Goal: Navigation & Orientation: Find specific page/section

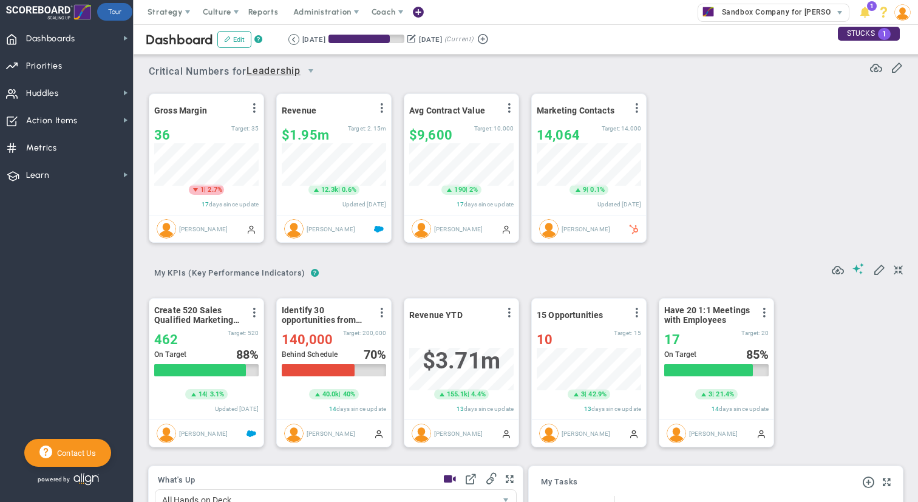
click at [777, 293] on div "Create 520 Sales Qualified Marketing Leads View Historical Graph Edit Make "No …" at bounding box center [521, 372] width 769 height 174
click at [69, 69] on span "Priorities Projects OKR Tree Priorities Projects OKRs" at bounding box center [66, 65] width 133 height 27
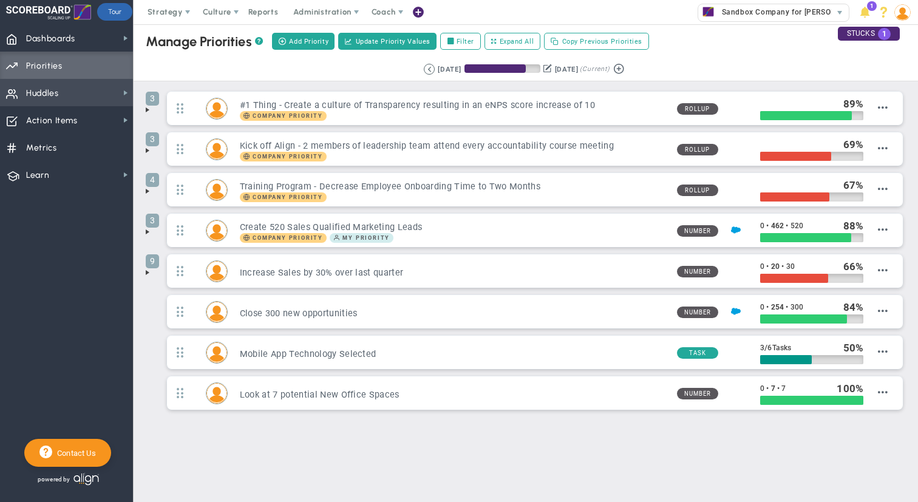
click at [71, 87] on span "Huddles Huddles" at bounding box center [66, 92] width 133 height 27
click at [87, 66] on span "Priorities Projects OKR Tree Priorities Projects OKRs" at bounding box center [66, 65] width 133 height 27
click at [82, 95] on span "Huddles Huddles" at bounding box center [66, 92] width 133 height 27
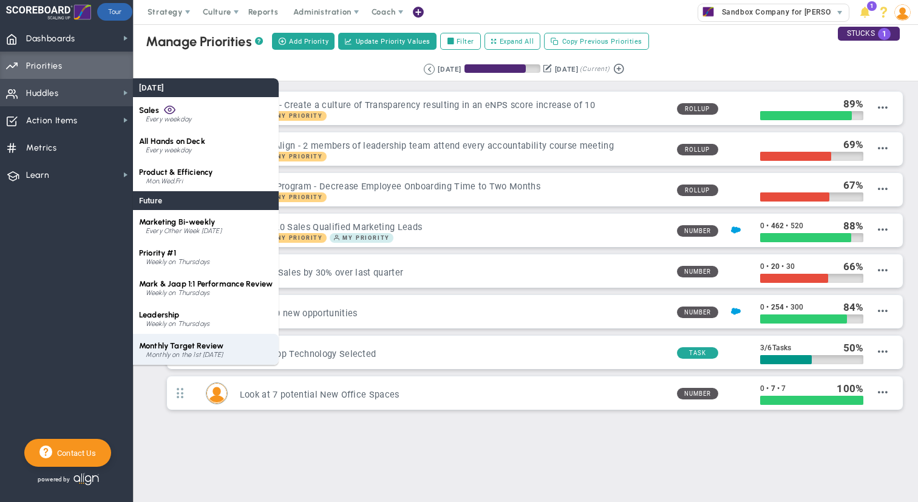
click at [194, 351] on div "Monthly on the 1st [DATE]" at bounding box center [209, 354] width 127 height 7
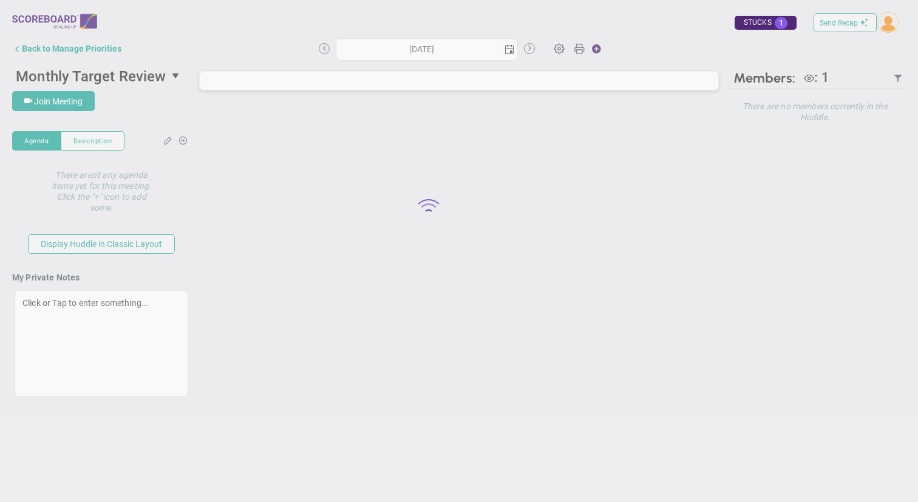
type input "[DATE]"
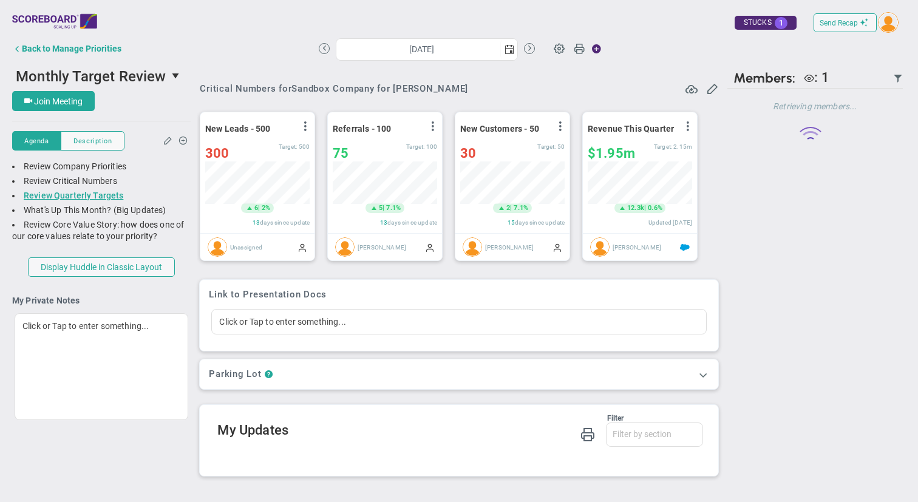
scroll to position [42, 104]
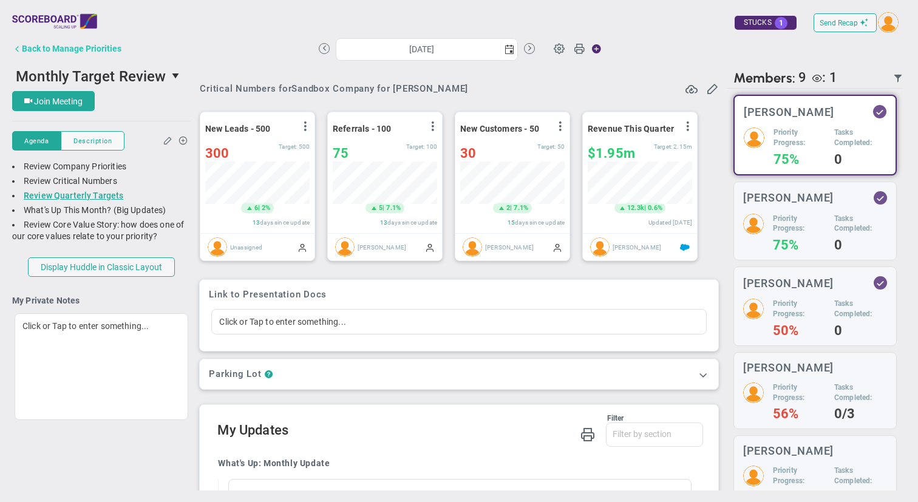
click at [54, 53] on button "Back to Manage Priorities" at bounding box center [66, 48] width 109 height 24
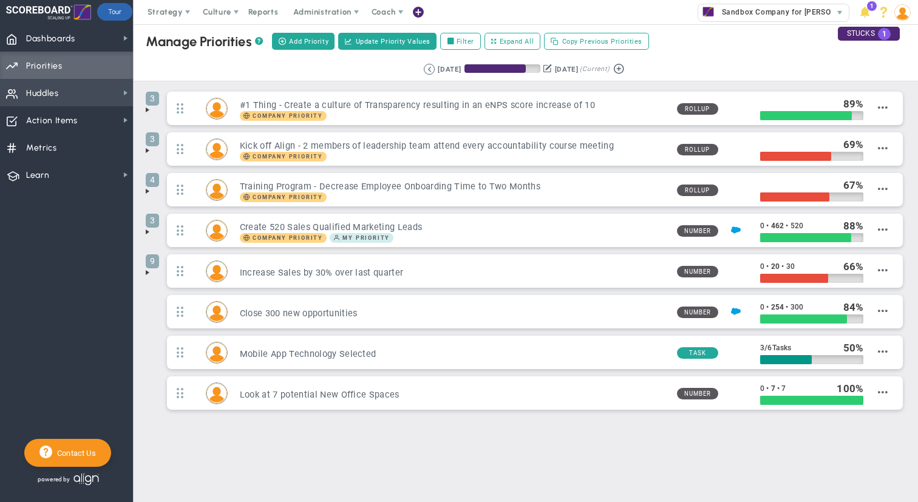
click at [58, 92] on span "Huddles" at bounding box center [42, 93] width 33 height 25
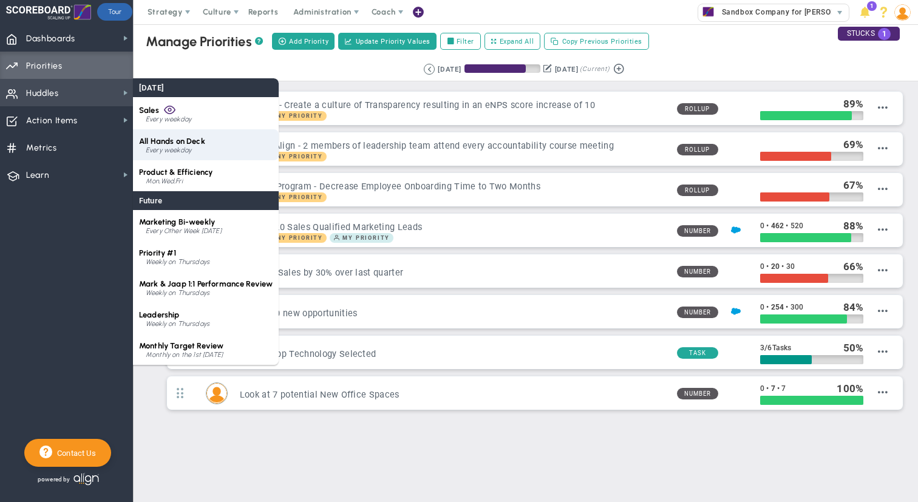
click at [188, 141] on span "All Hands on Deck" at bounding box center [172, 141] width 66 height 9
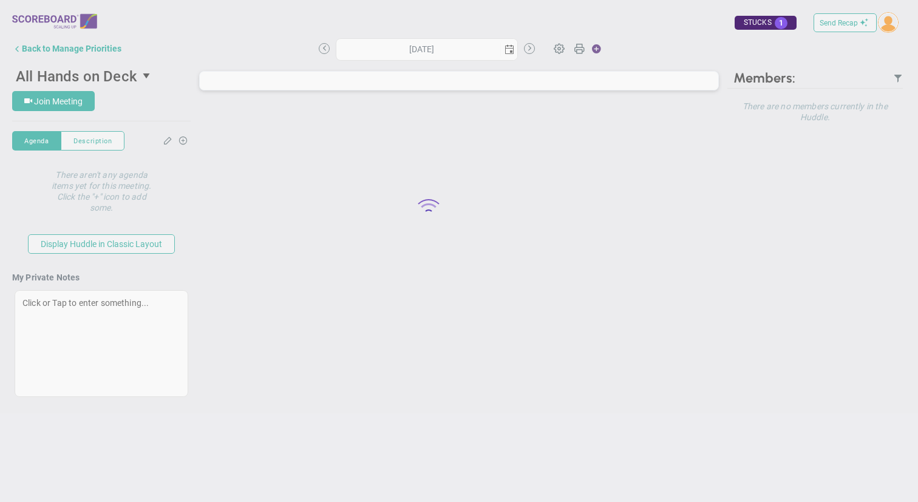
type input "[DATE]"
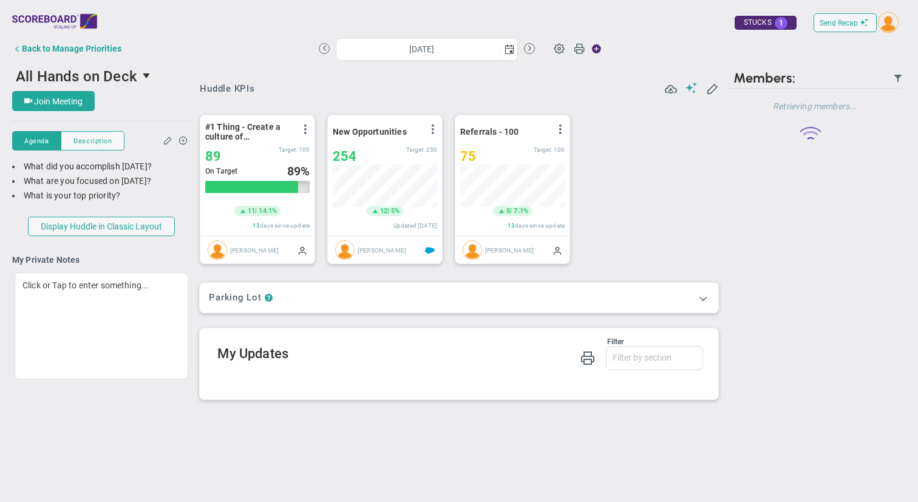
scroll to position [42, 104]
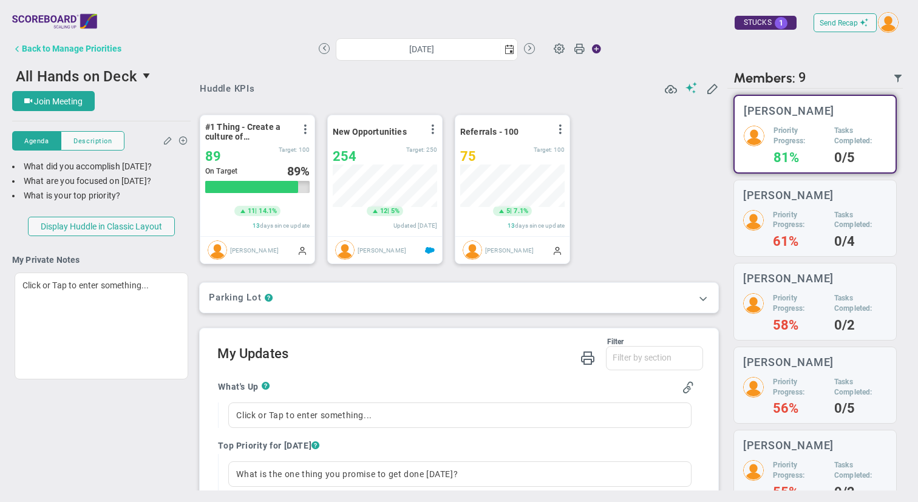
click at [89, 47] on div "Back to Manage Priorities" at bounding box center [72, 49] width 100 height 10
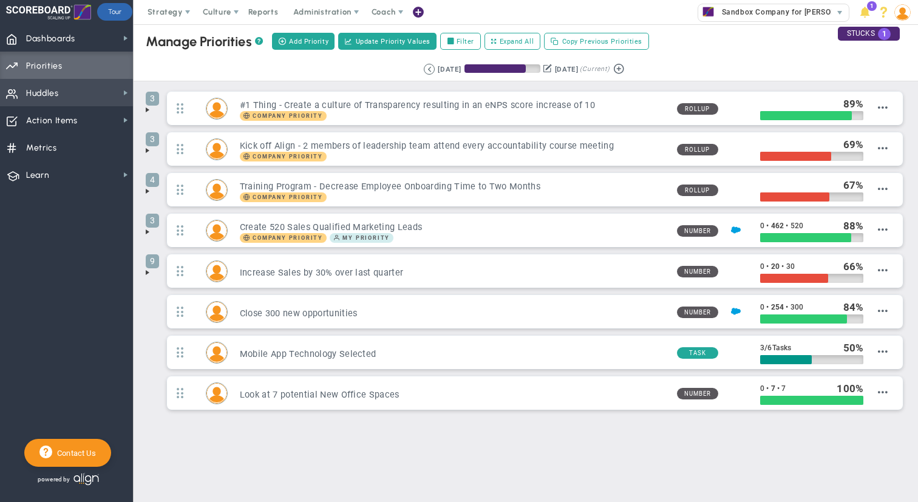
click at [76, 92] on span "Huddles Huddles" at bounding box center [66, 92] width 133 height 27
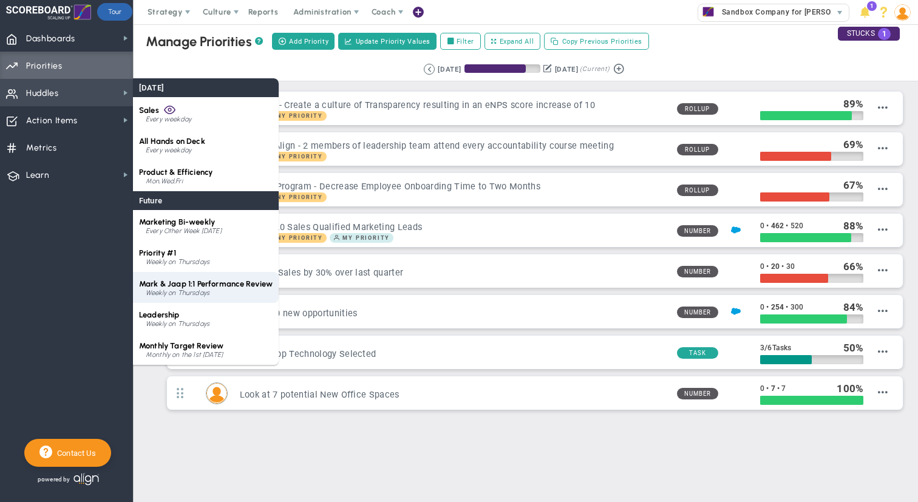
click at [222, 283] on span "Mark & Jaap 1:1 Performance Review" at bounding box center [206, 283] width 134 height 9
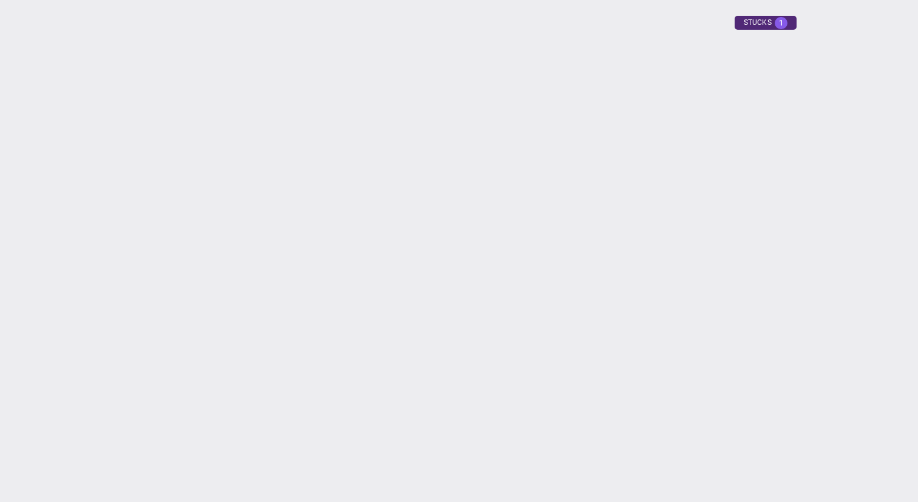
type input "[DATE]"
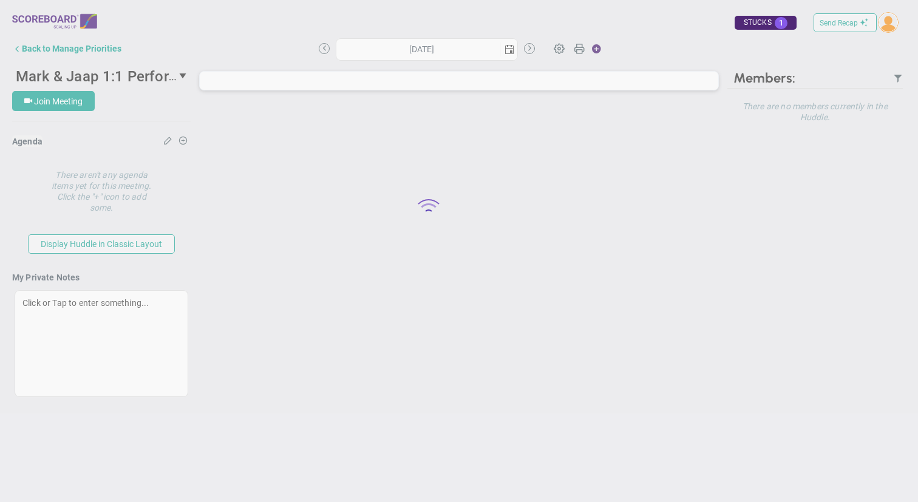
type input "[DATE]"
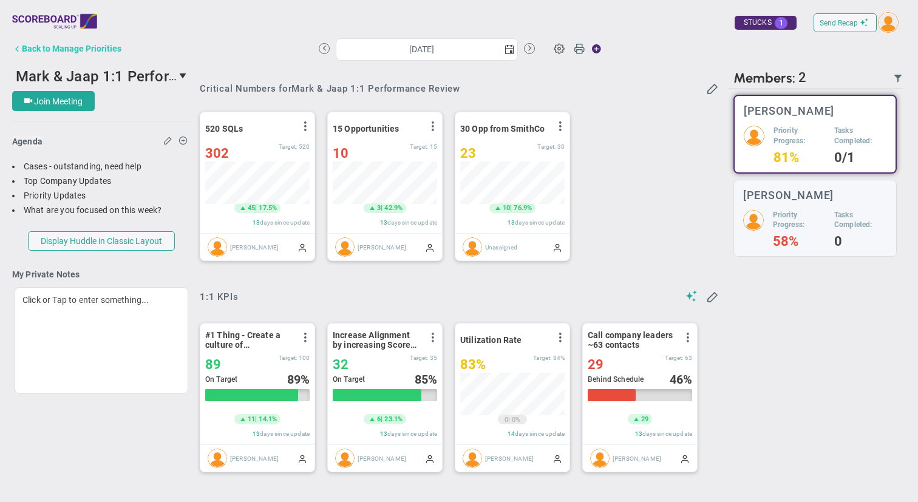
click at [106, 50] on div "Back to Manage Priorities" at bounding box center [72, 49] width 100 height 10
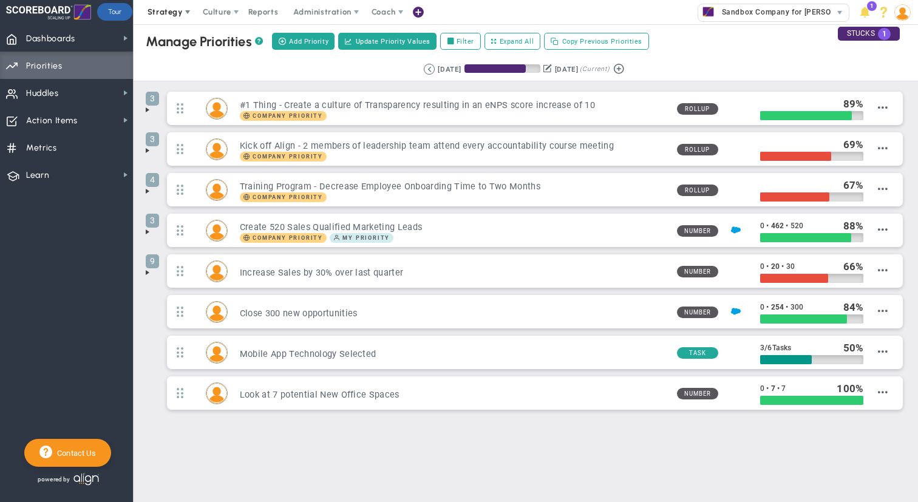
click at [153, 8] on span "Strategy" at bounding box center [165, 11] width 35 height 9
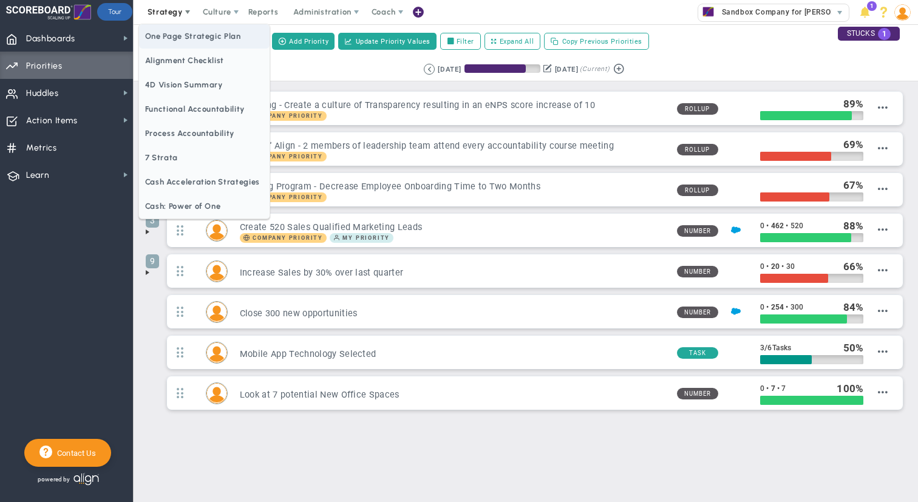
click at [183, 36] on span "One Page Strategic Plan" at bounding box center [204, 36] width 131 height 24
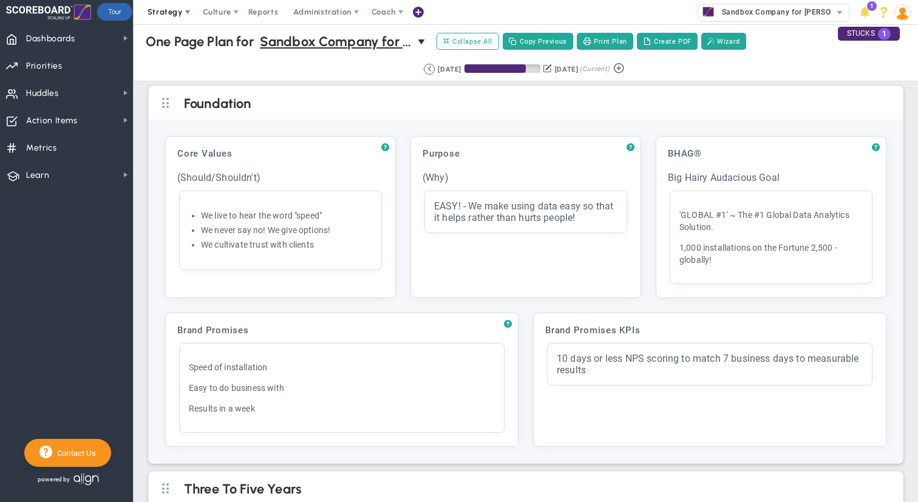
click at [175, 12] on span "Strategy" at bounding box center [165, 11] width 35 height 9
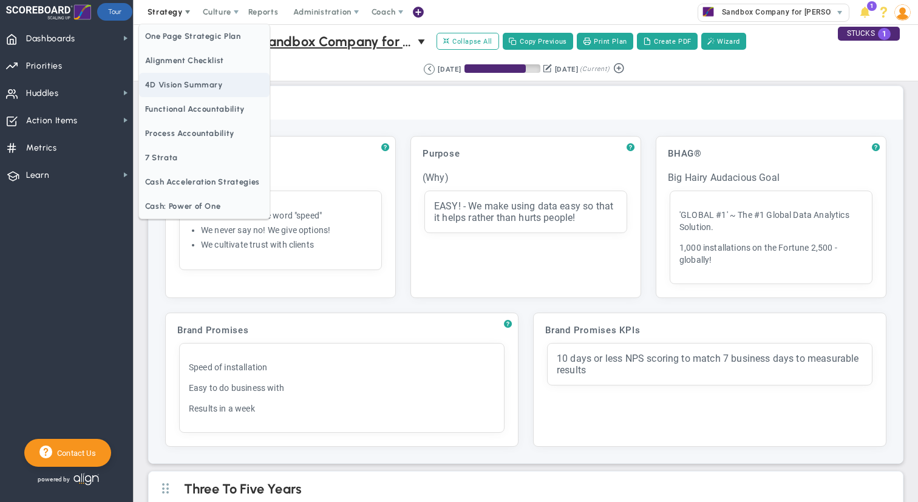
click at [178, 85] on span "4D Vision Summary" at bounding box center [204, 85] width 131 height 24
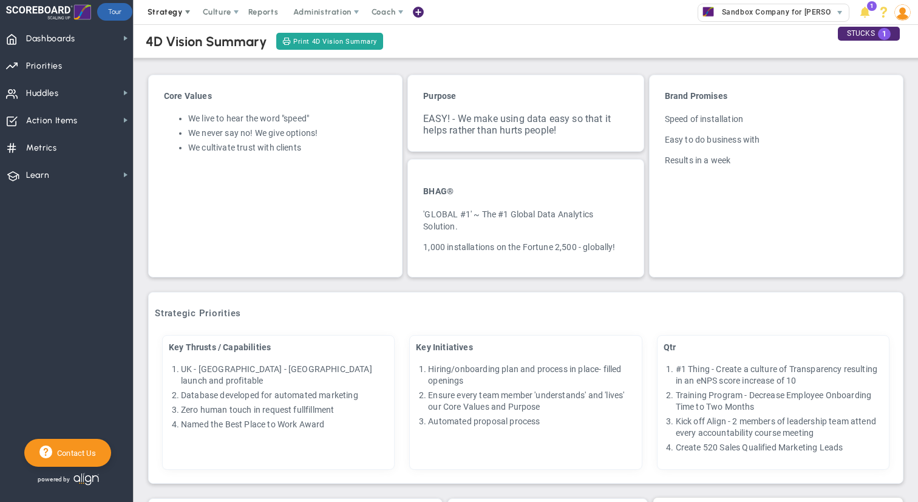
click at [185, 15] on span at bounding box center [188, 12] width 10 height 10
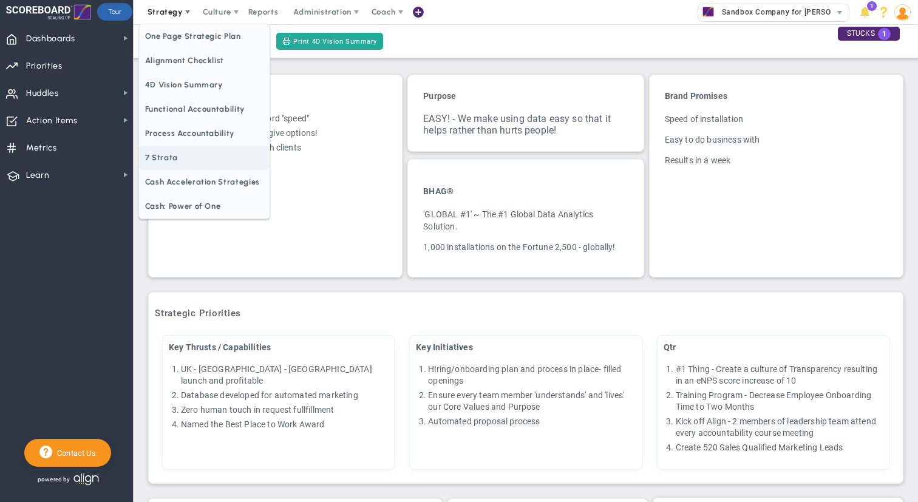
click at [188, 154] on span "7 Strata" at bounding box center [204, 158] width 131 height 24
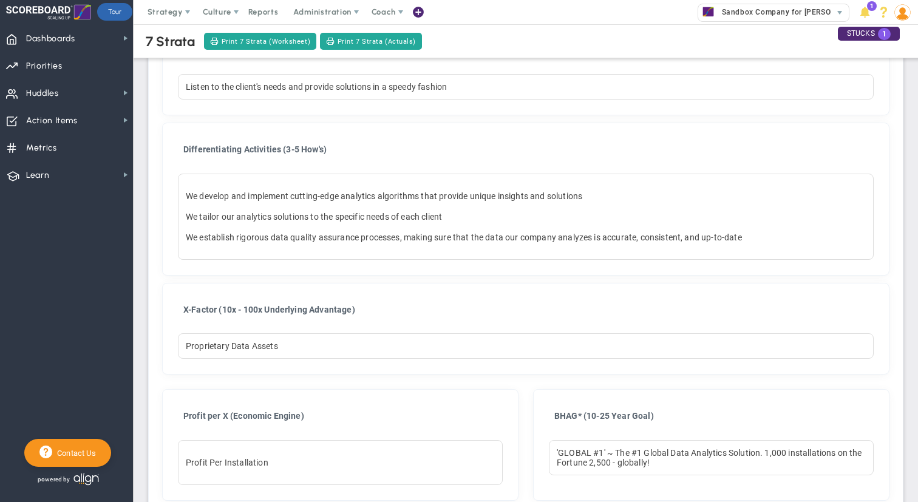
scroll to position [656, 0]
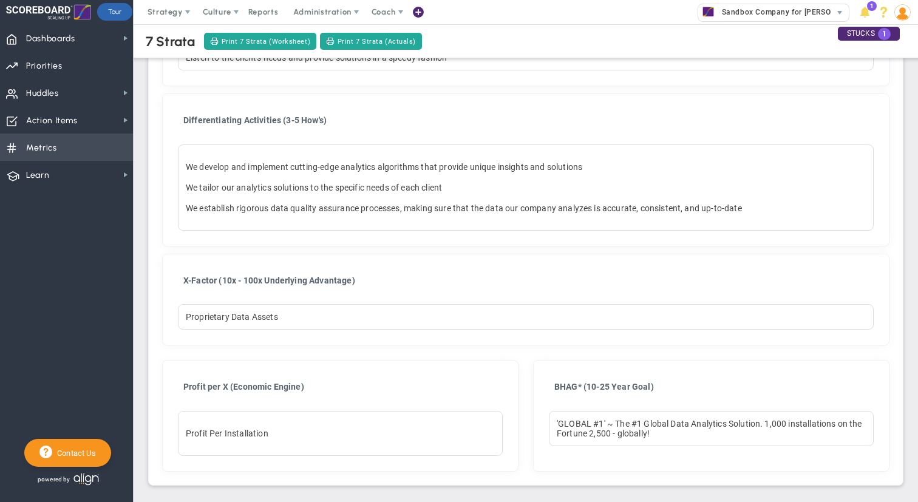
click at [77, 152] on span "Metrics Metrics" at bounding box center [66, 147] width 133 height 27
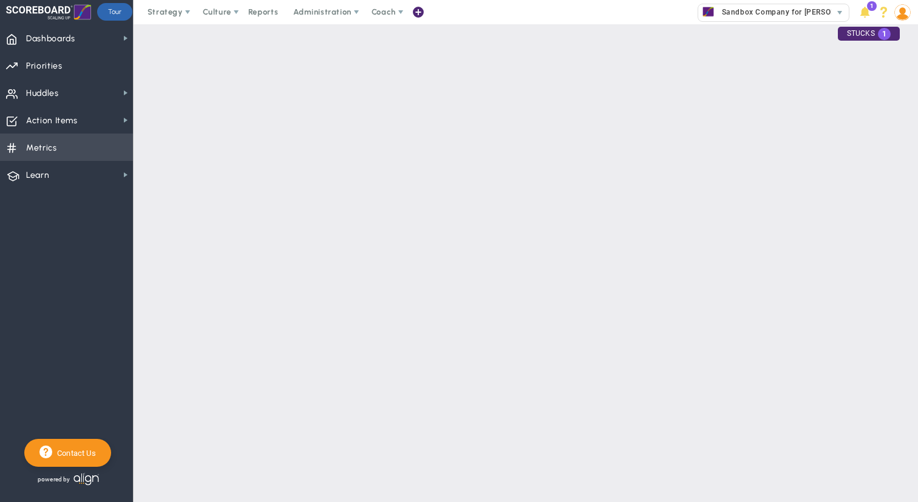
checkbox input "false"
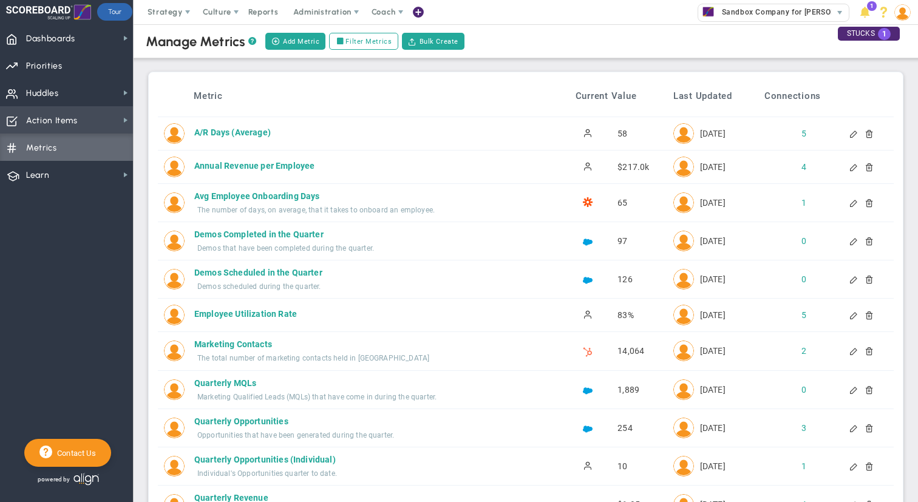
click at [107, 119] on span "Action Items Action Items" at bounding box center [66, 119] width 133 height 27
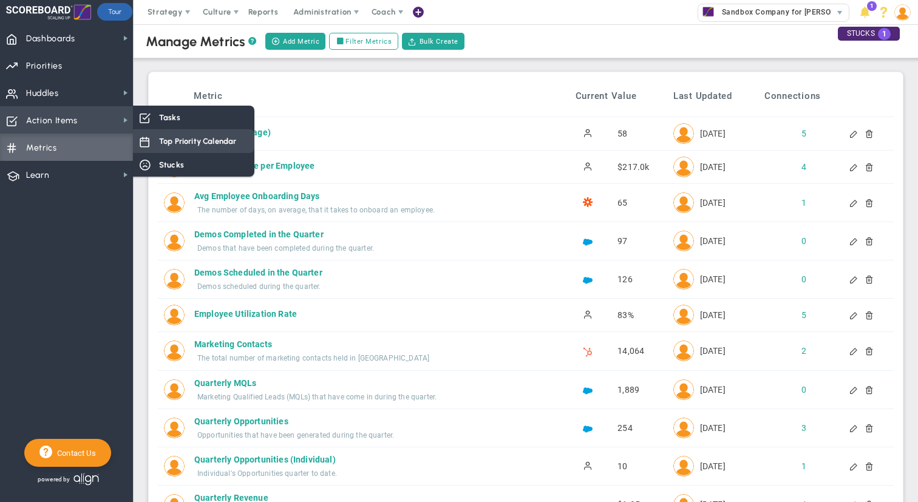
click at [192, 137] on span "Top Priority Calendar" at bounding box center [197, 141] width 77 height 12
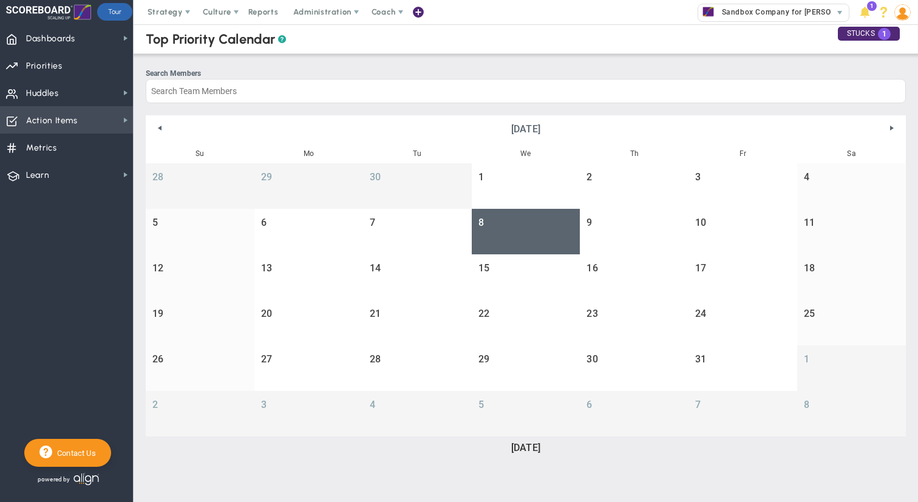
click at [75, 118] on span "Action Items" at bounding box center [52, 120] width 52 height 25
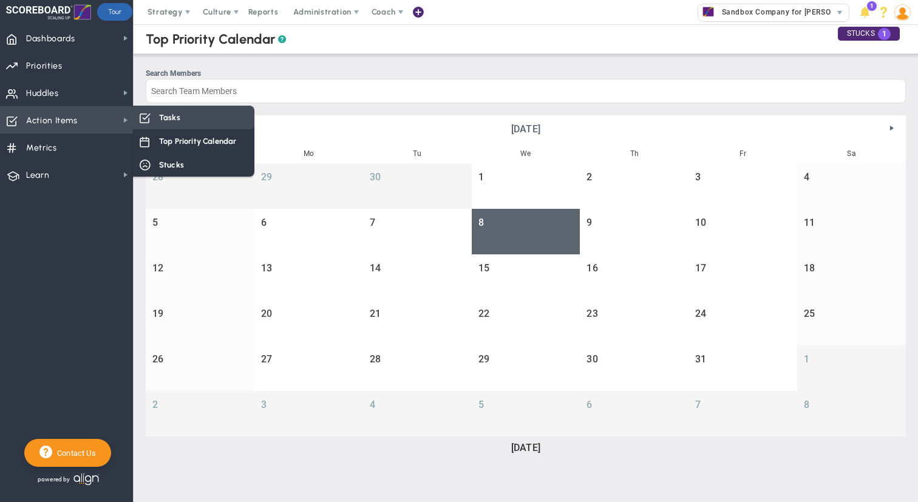
click at [168, 118] on span "Tasks" at bounding box center [169, 118] width 21 height 12
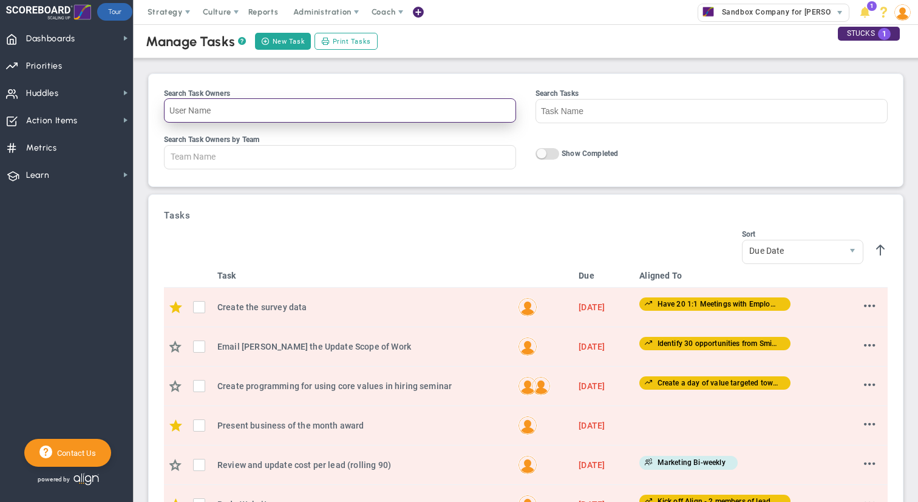
click at [220, 115] on input "Search Task Owners" at bounding box center [340, 110] width 352 height 24
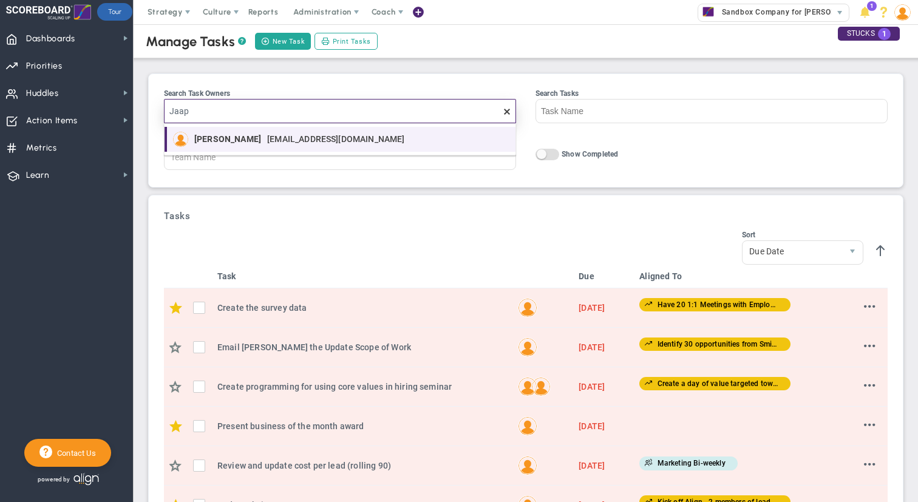
click at [246, 148] on li "[PERSON_NAME] [EMAIL_ADDRESS][DOMAIN_NAME]" at bounding box center [340, 139] width 351 height 25
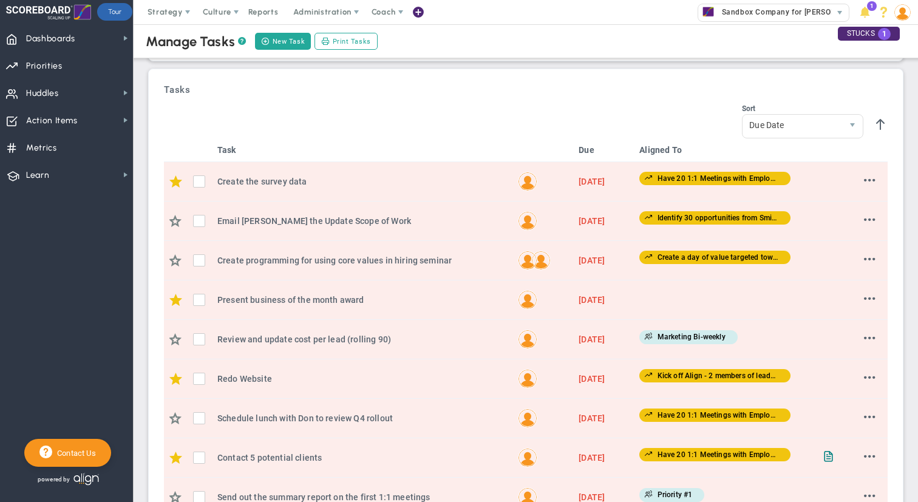
scroll to position [129, 0]
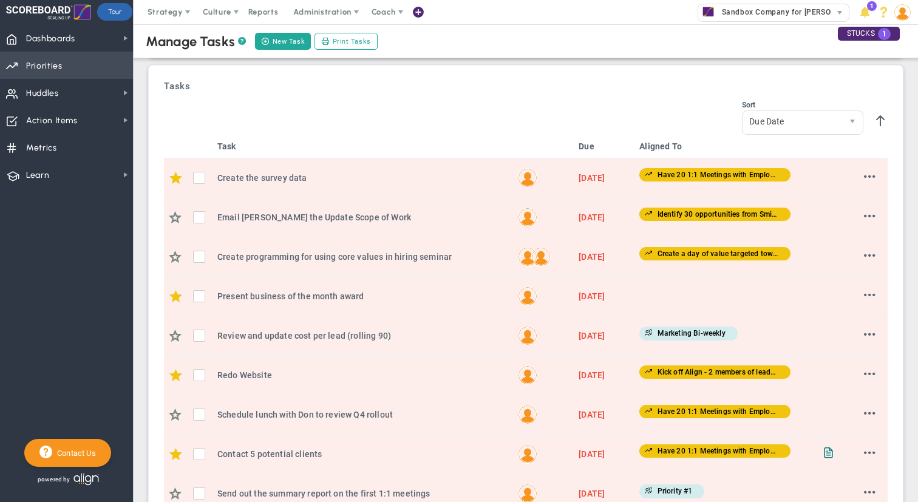
type input "[PERSON_NAME]"
click at [55, 65] on span "Priorities" at bounding box center [44, 65] width 36 height 25
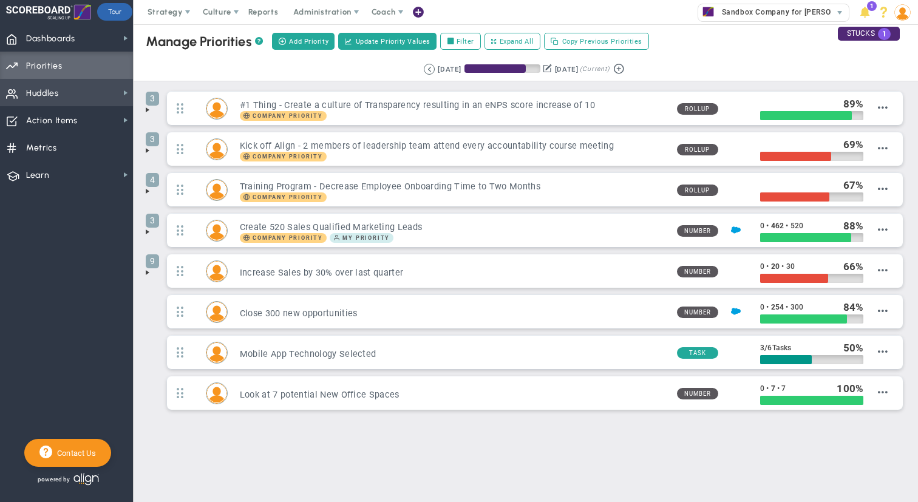
click at [60, 94] on span "Huddles Huddles" at bounding box center [66, 92] width 133 height 27
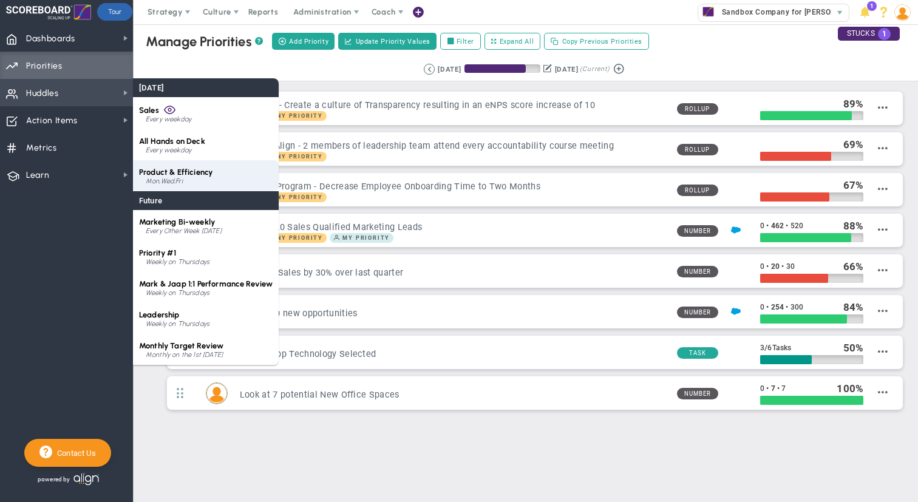
click at [155, 171] on span "Product & Efficiency" at bounding box center [175, 172] width 73 height 9
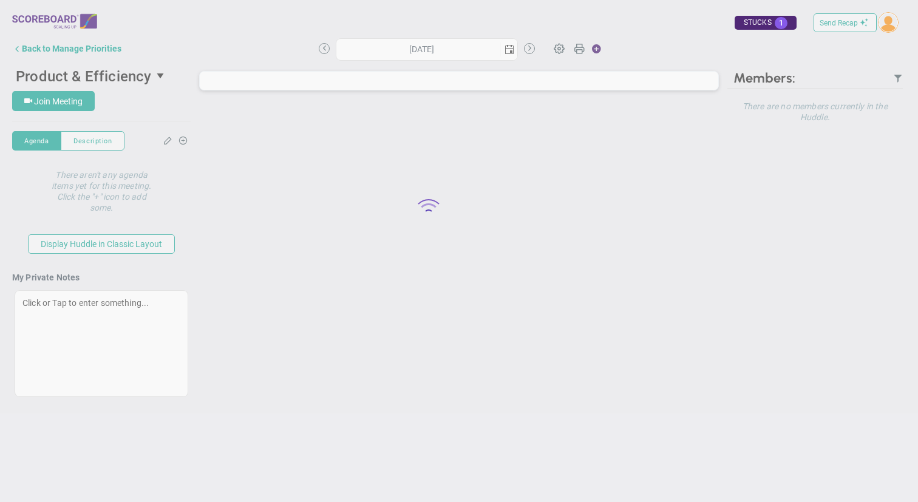
type input "[DATE]"
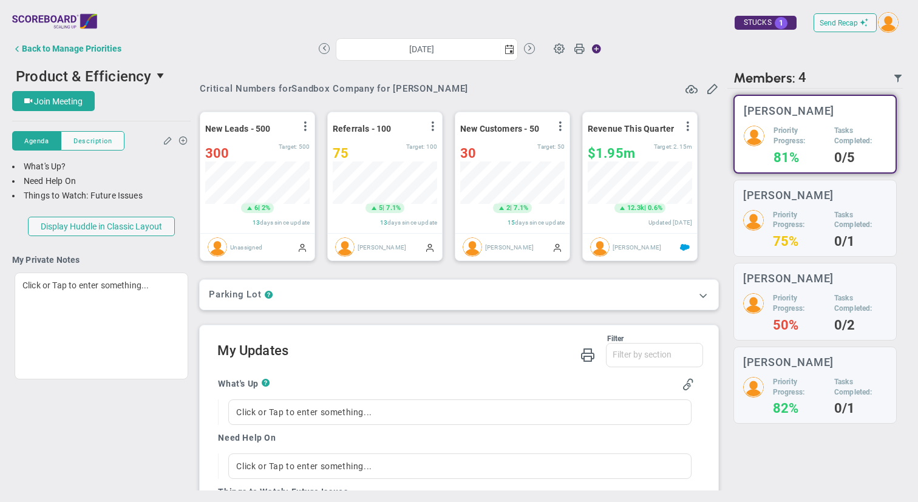
click at [47, 16] on img at bounding box center [54, 21] width 85 height 24
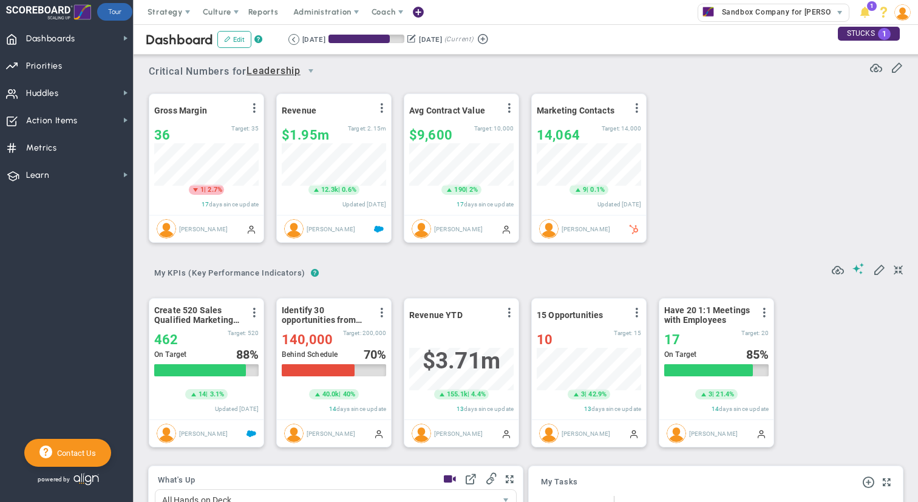
scroll to position [42, 104]
click at [160, 15] on span "Strategy" at bounding box center [165, 11] width 35 height 9
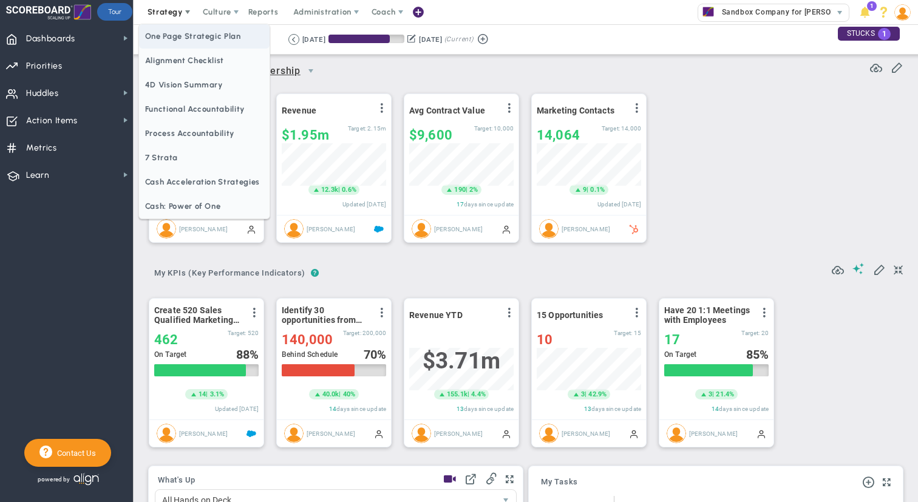
click at [173, 36] on span "One Page Strategic Plan" at bounding box center [204, 36] width 131 height 24
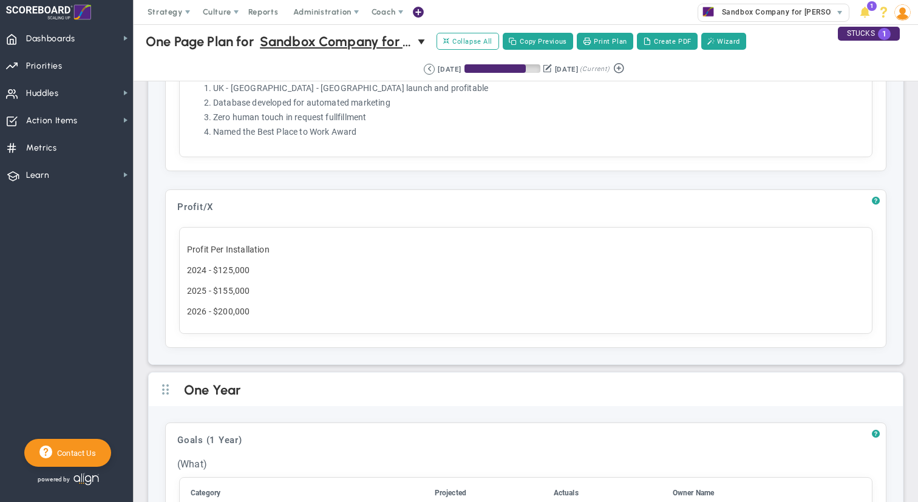
scroll to position [809, 0]
